Goal: Task Accomplishment & Management: Manage account settings

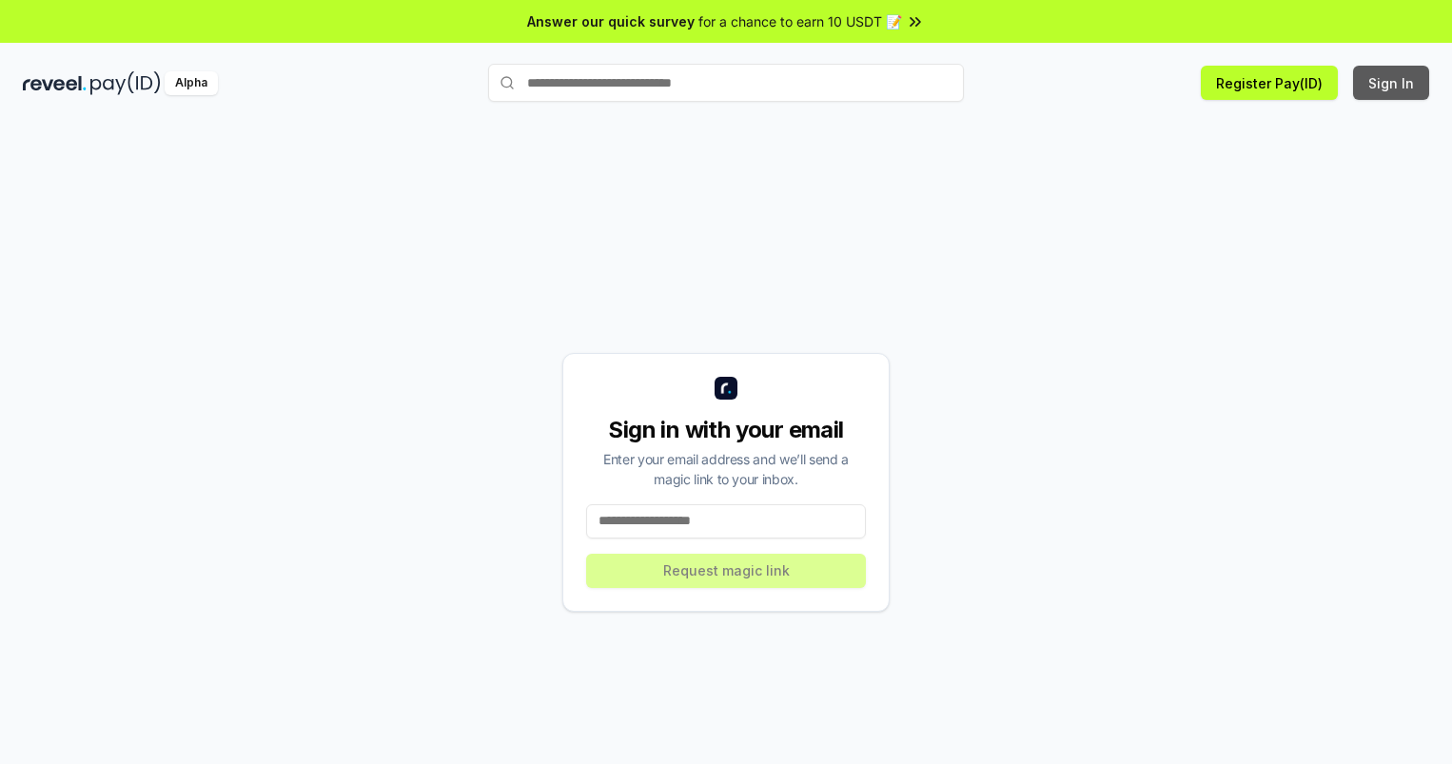
click at [1392, 83] on button "Sign In" at bounding box center [1391, 83] width 76 height 34
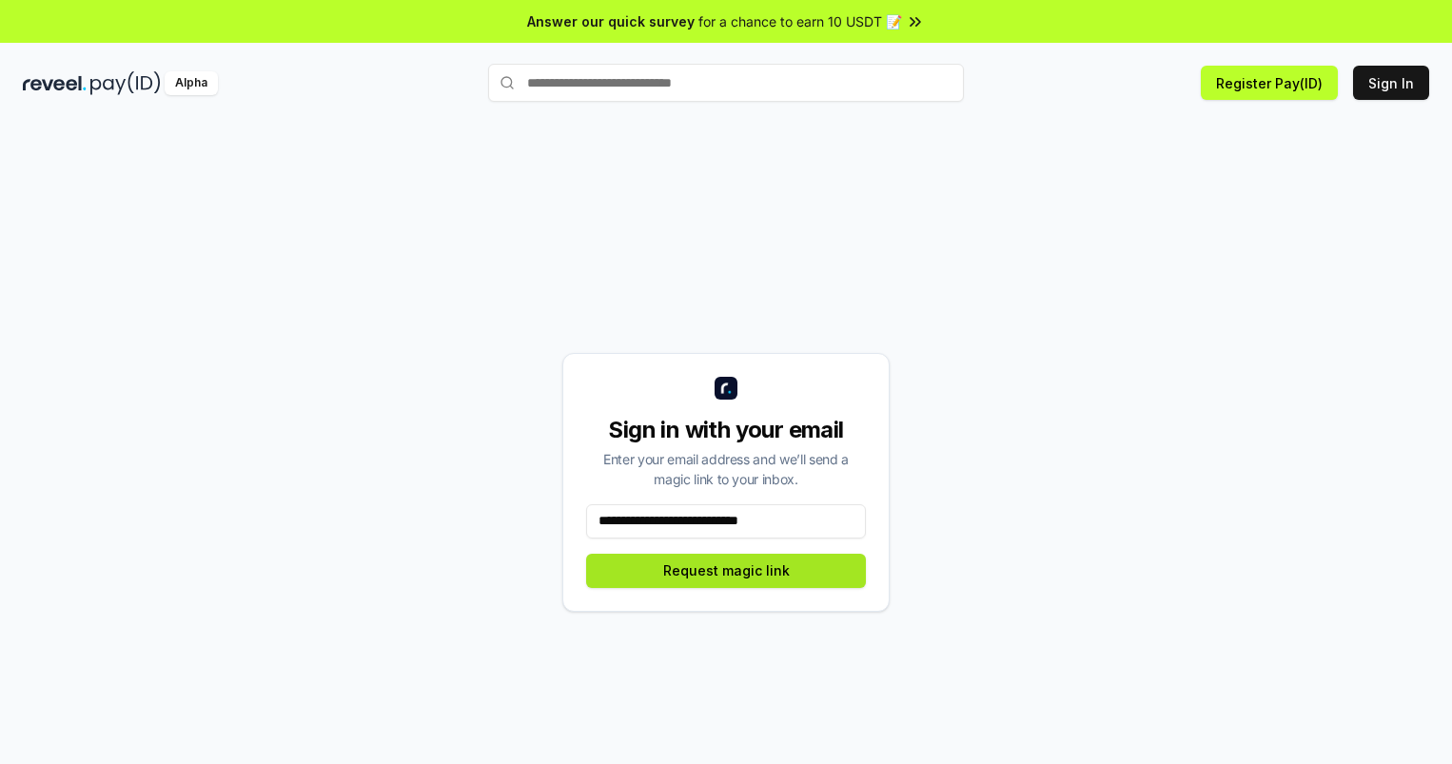
type input "**********"
click at [726, 570] on button "Request magic link" at bounding box center [726, 571] width 280 height 34
